Goal: Task Accomplishment & Management: Use online tool/utility

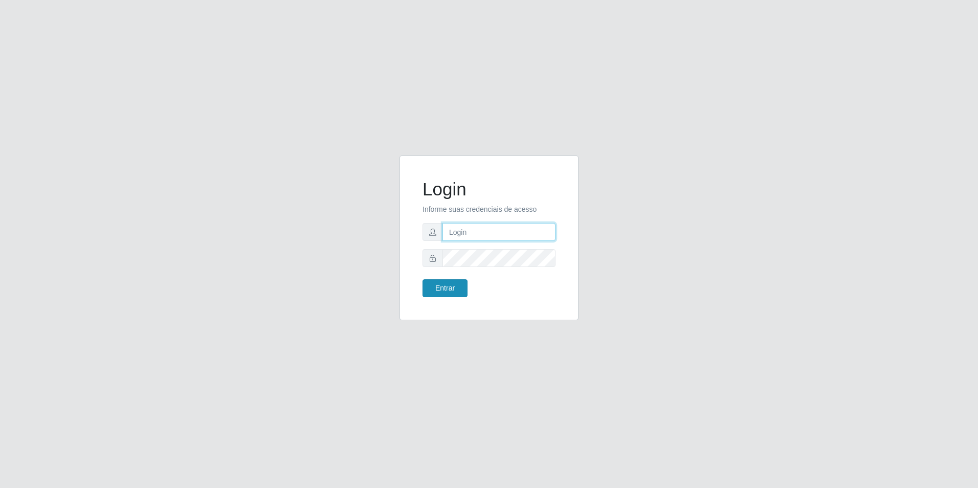
type input "[EMAIL_ADDRESS][DOMAIN_NAME]"
click at [455, 290] on button "Entrar" at bounding box center [444, 288] width 45 height 18
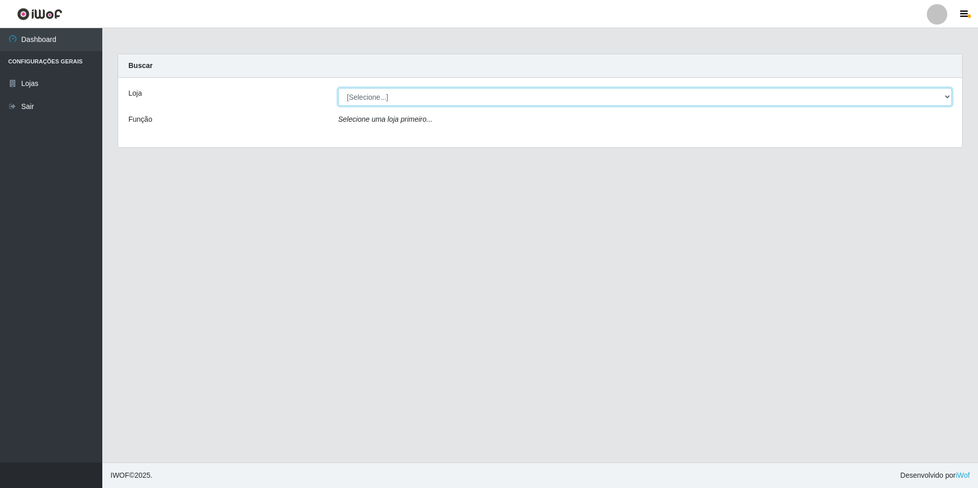
click at [501, 103] on select "[Selecione...] Extrabom - Loja 57 Anchieta" at bounding box center [645, 97] width 614 height 18
select select "470"
click at [338, 88] on select "[Selecione...] Extrabom - Loja 57 Anchieta" at bounding box center [645, 97] width 614 height 18
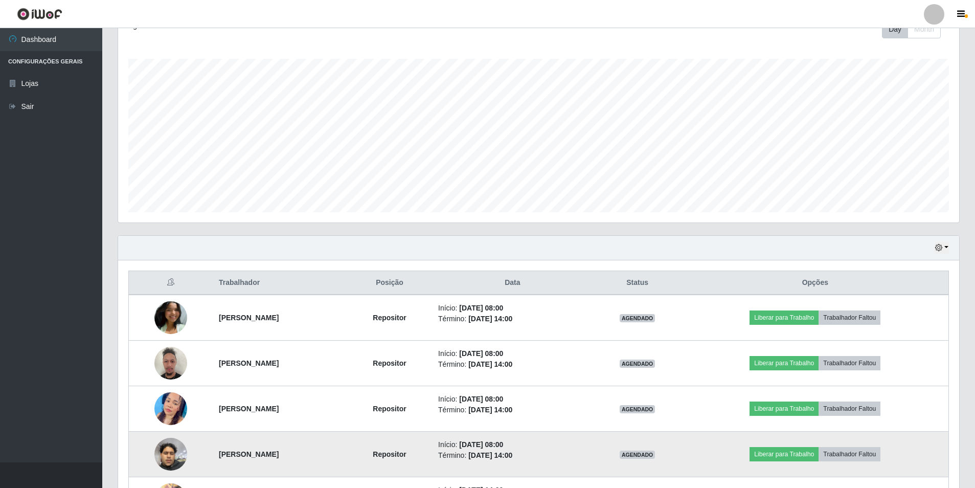
scroll to position [307, 0]
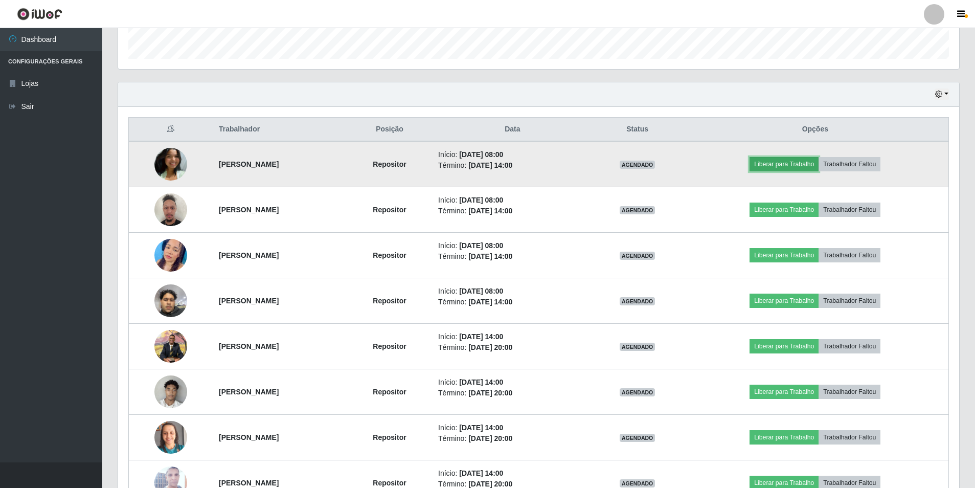
click at [777, 167] on button "Liberar para Trabalho" at bounding box center [784, 164] width 69 height 14
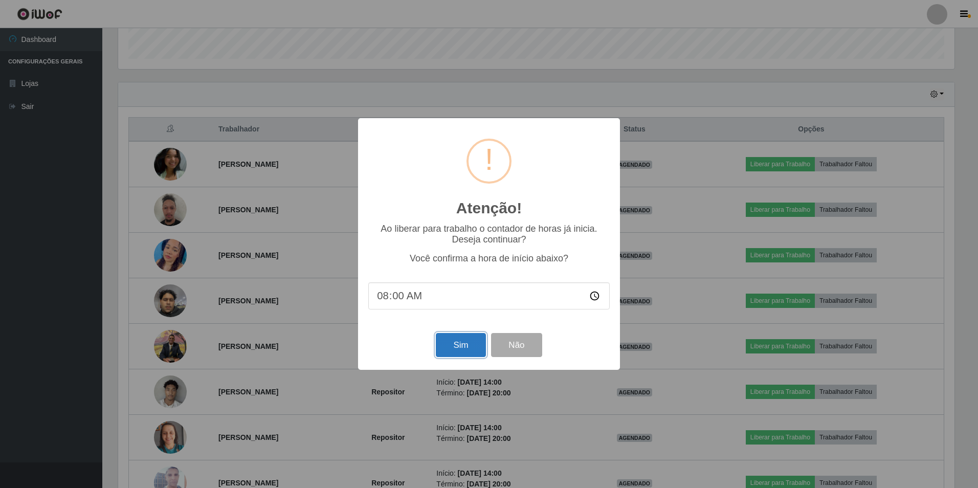
click at [463, 346] on button "Sim" at bounding box center [461, 345] width 50 height 24
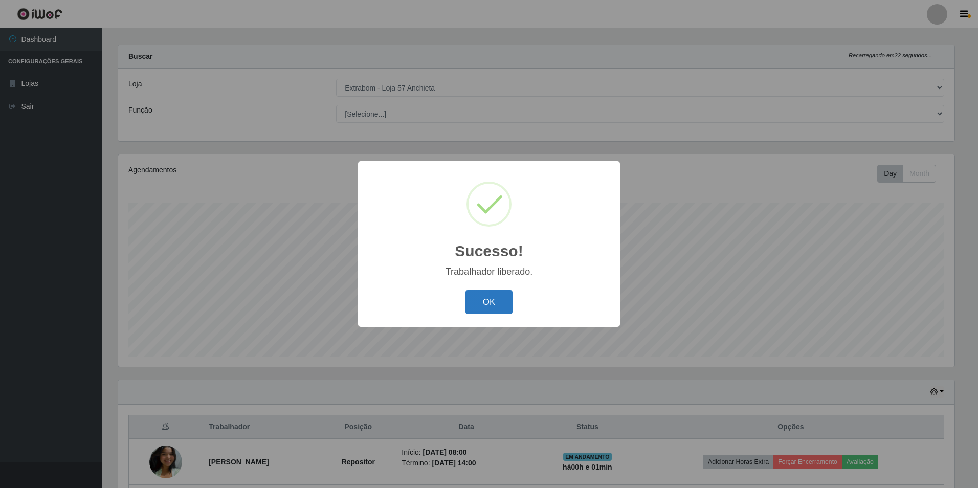
click at [491, 307] on button "OK" at bounding box center [489, 302] width 48 height 24
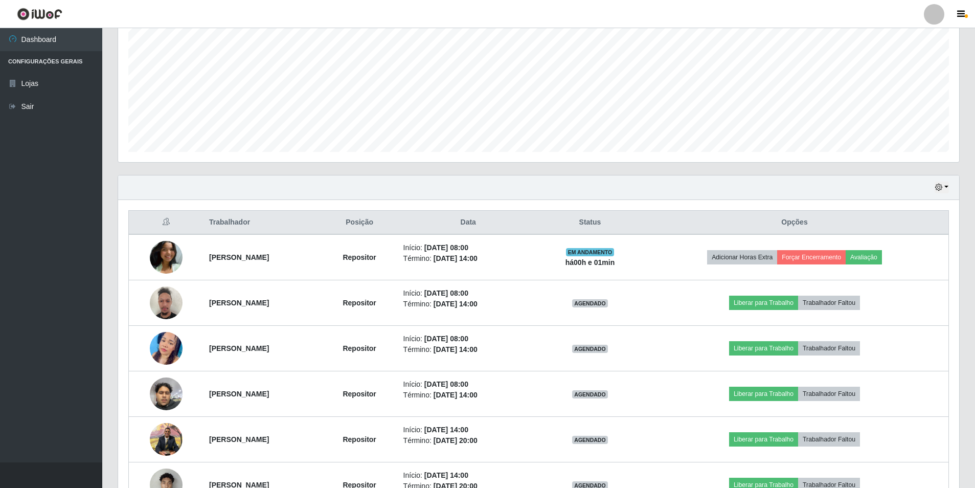
scroll to position [265, 0]
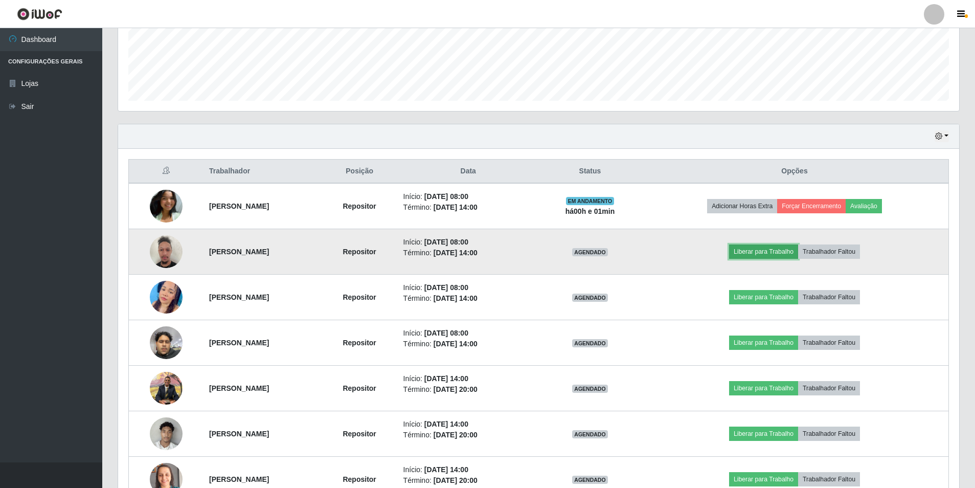
click at [780, 255] on button "Liberar para Trabalho" at bounding box center [763, 251] width 69 height 14
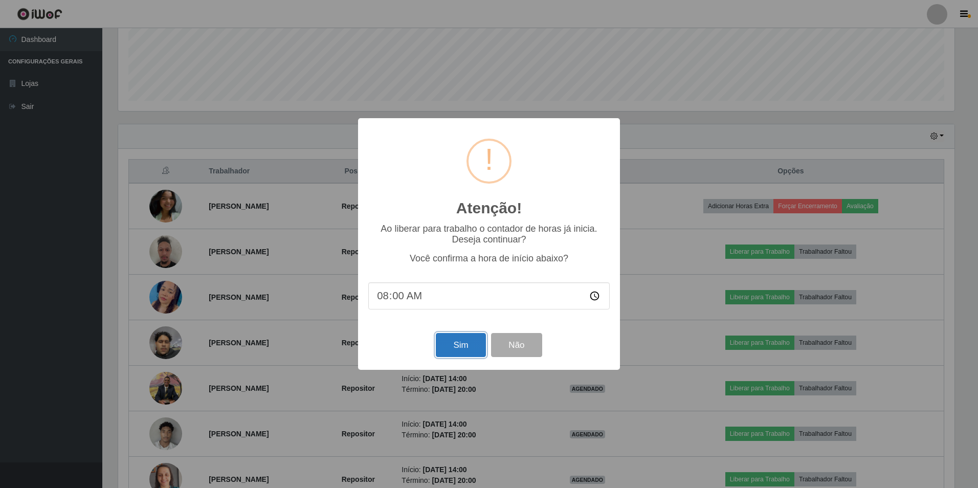
click at [469, 343] on button "Sim" at bounding box center [461, 345] width 50 height 24
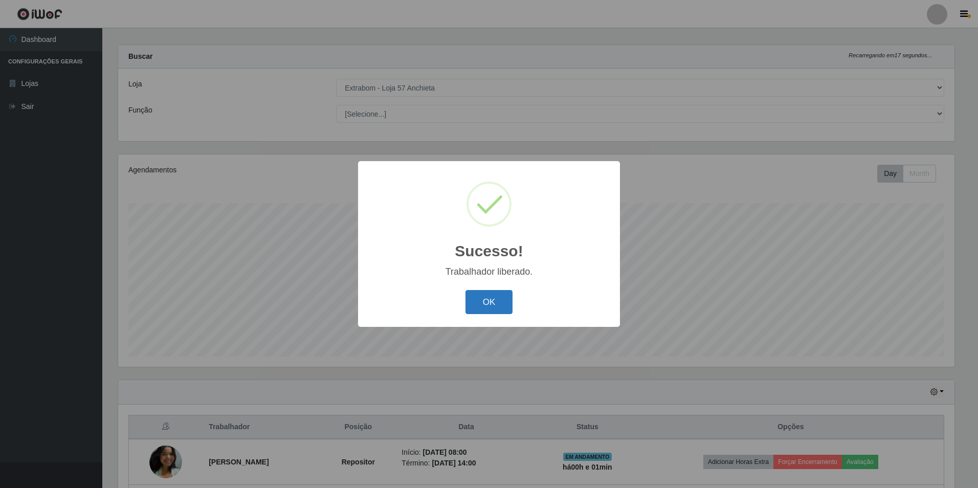
click at [481, 306] on button "OK" at bounding box center [489, 302] width 48 height 24
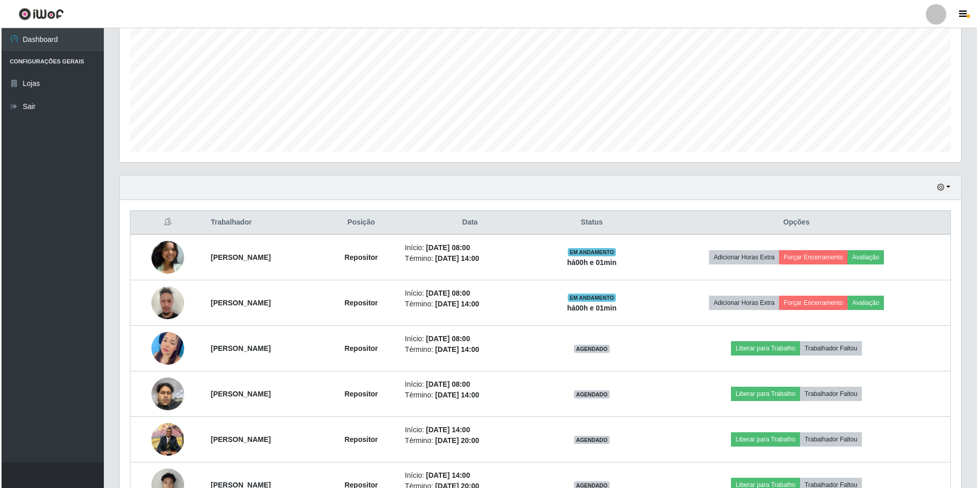
scroll to position [316, 0]
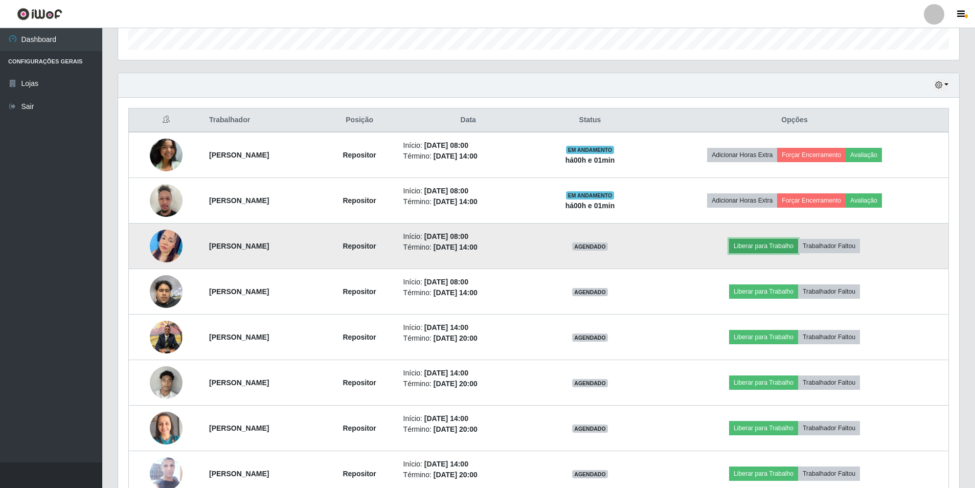
click at [762, 245] on button "Liberar para Trabalho" at bounding box center [763, 246] width 69 height 14
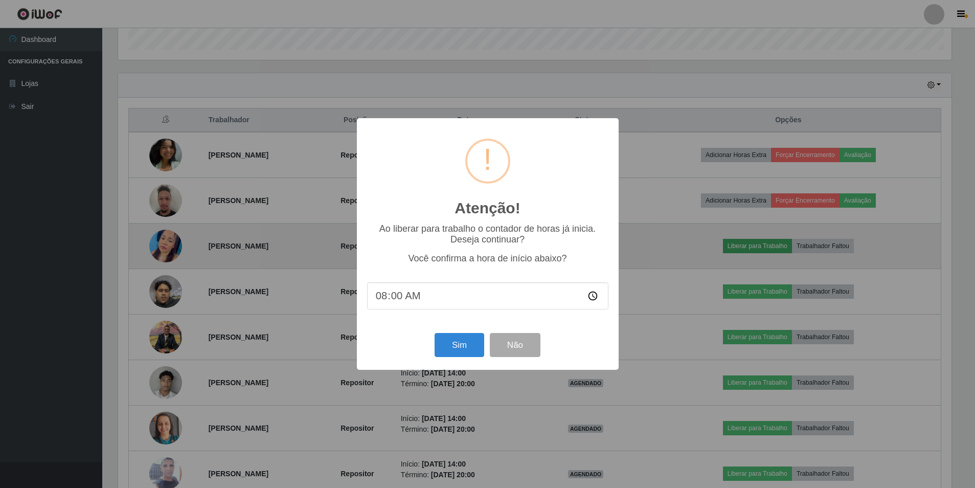
scroll to position [212, 836]
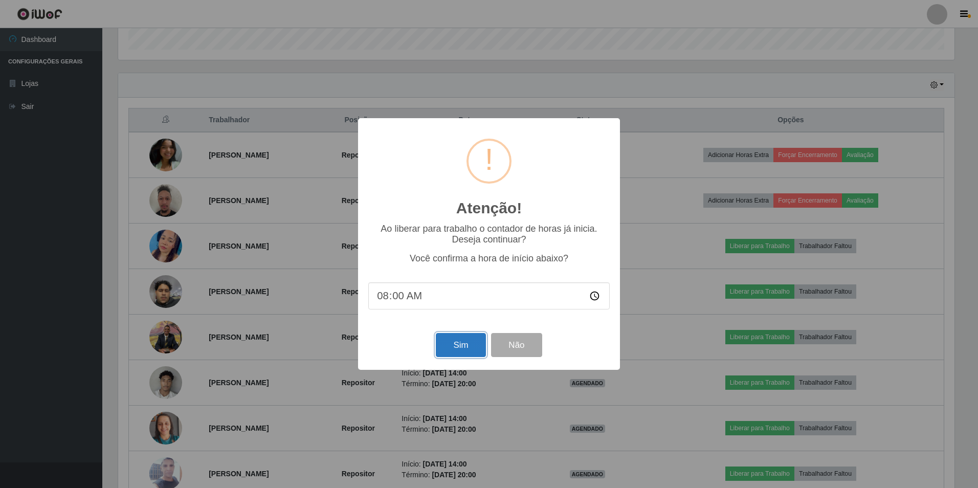
click at [444, 347] on button "Sim" at bounding box center [461, 345] width 50 height 24
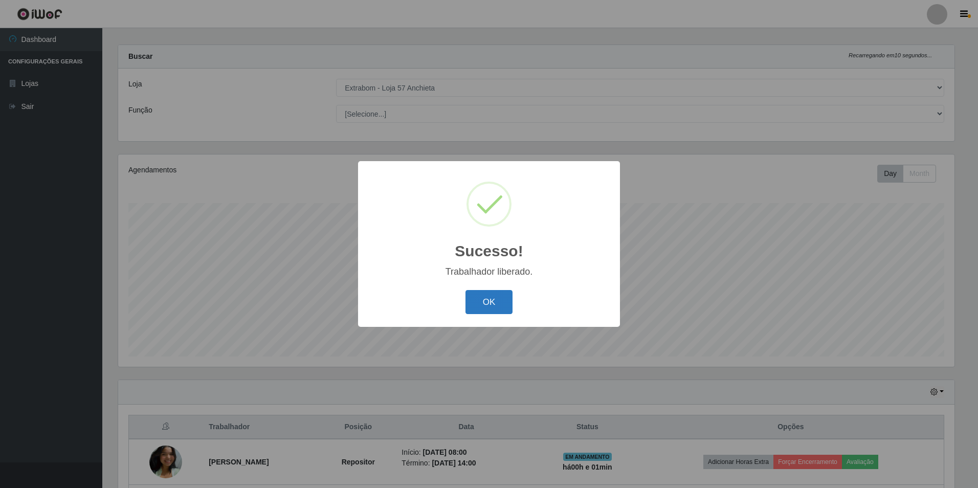
click at [481, 299] on button "OK" at bounding box center [489, 302] width 48 height 24
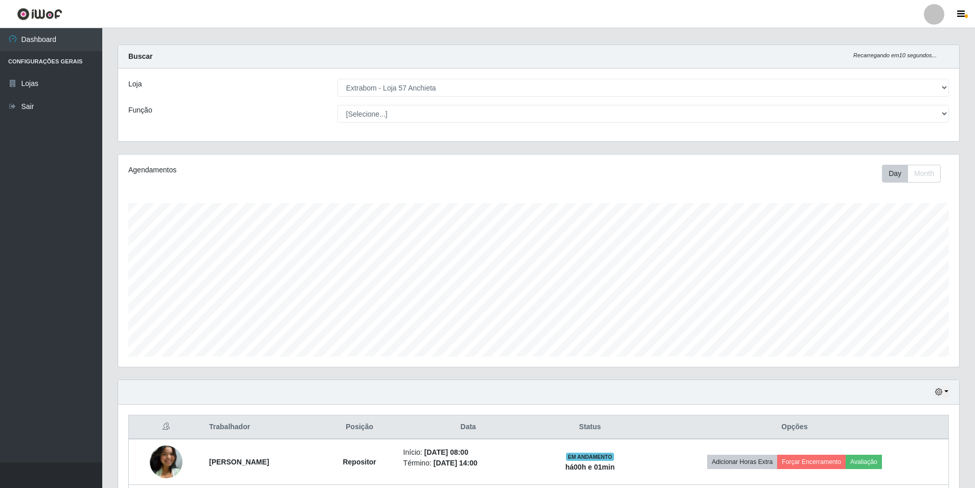
scroll to position [0, 0]
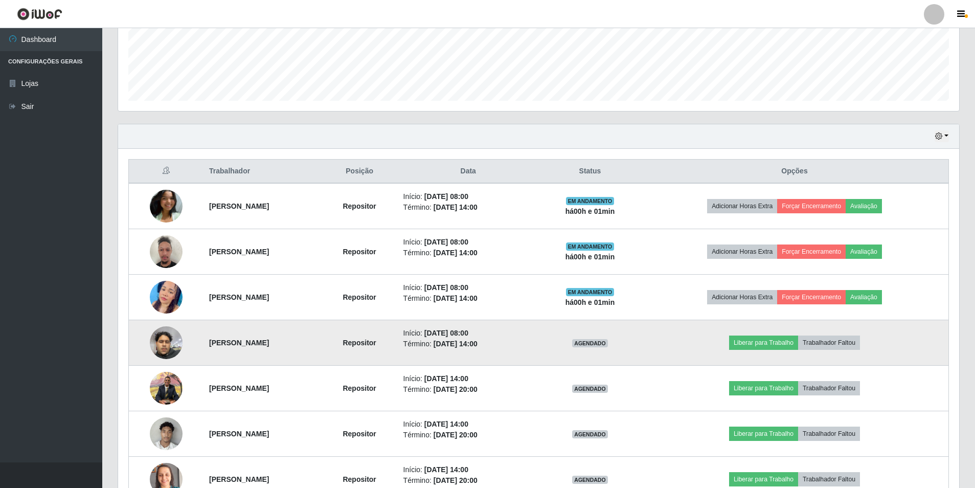
click at [163, 338] on img at bounding box center [166, 342] width 33 height 43
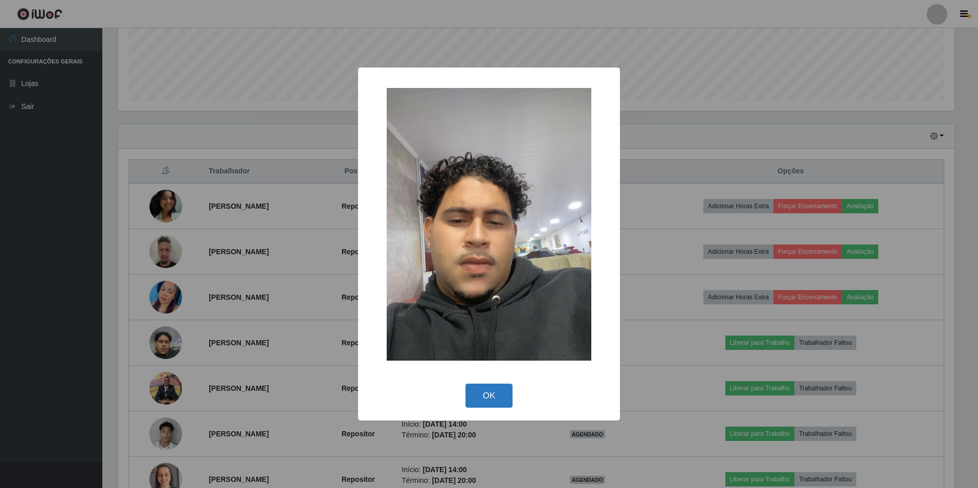
click at [502, 387] on button "OK" at bounding box center [489, 396] width 48 height 24
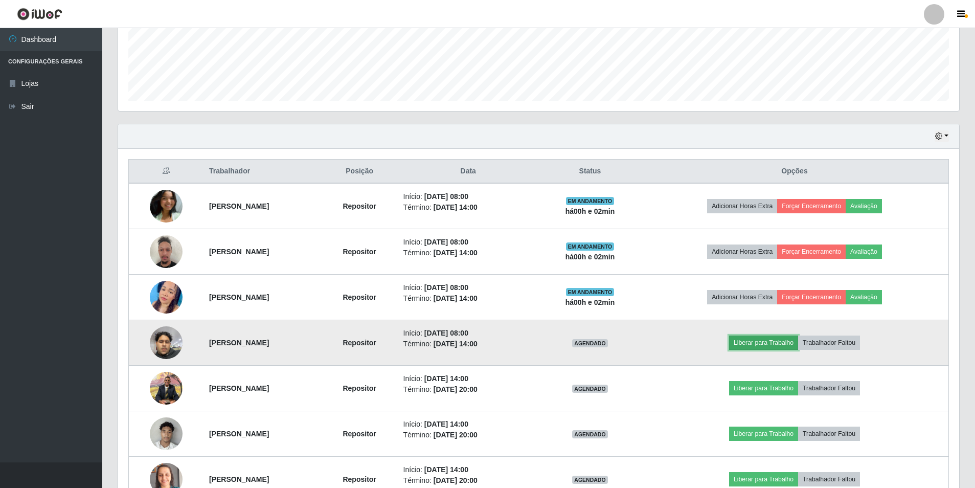
click at [765, 342] on button "Liberar para Trabalho" at bounding box center [763, 343] width 69 height 14
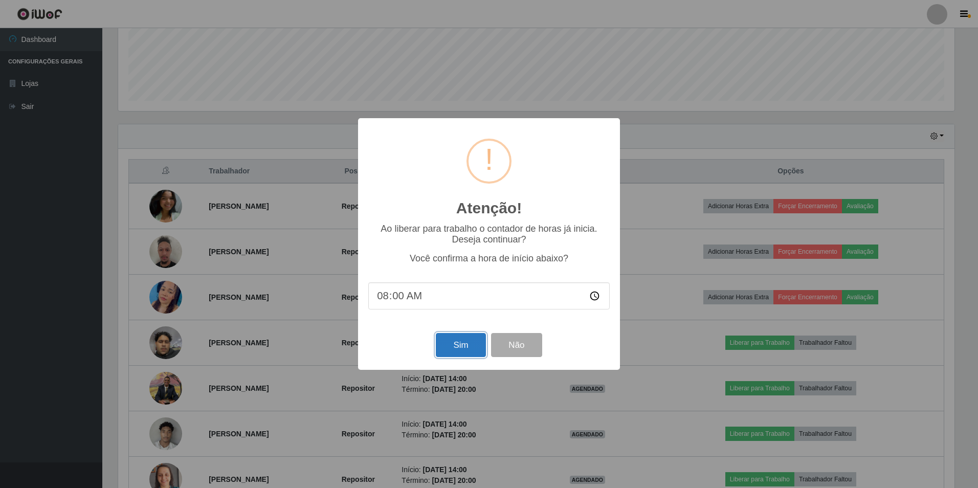
click at [462, 342] on button "Sim" at bounding box center [461, 345] width 50 height 24
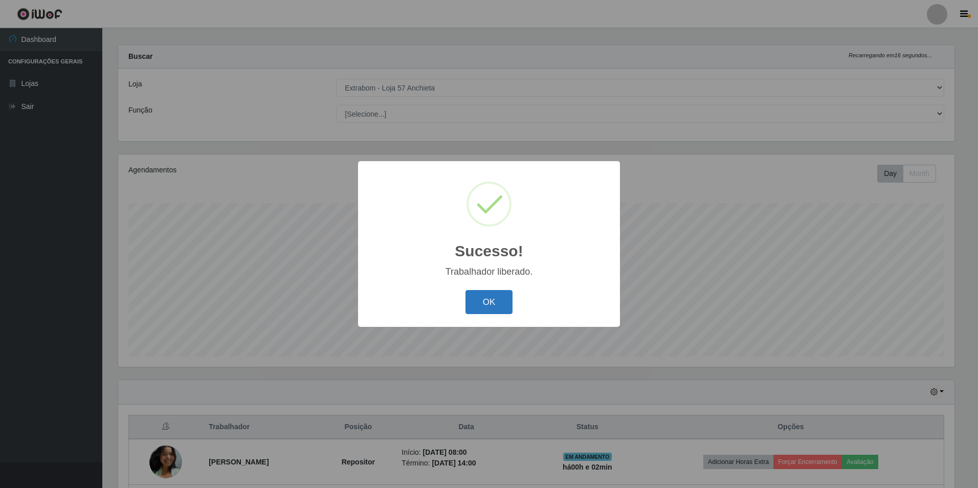
click at [491, 298] on button "OK" at bounding box center [489, 302] width 48 height 24
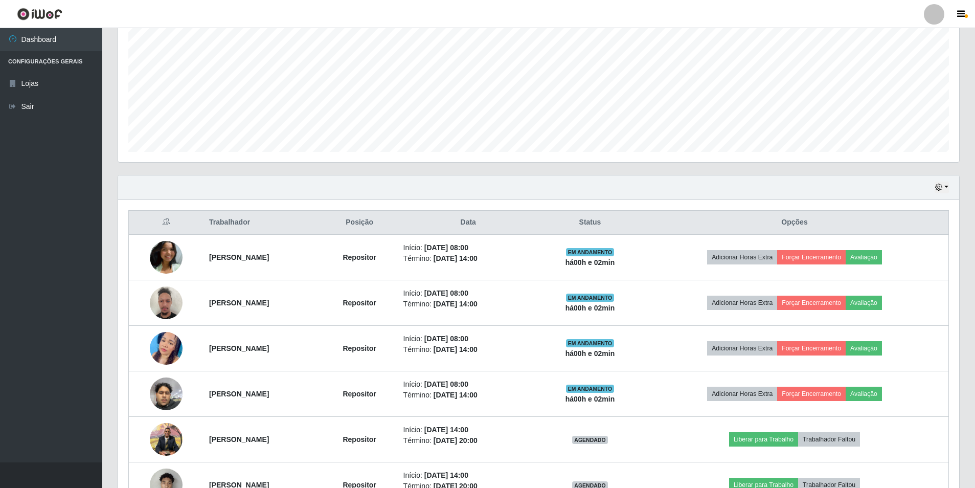
scroll to position [367, 0]
